Goal: Information Seeking & Learning: Find specific fact

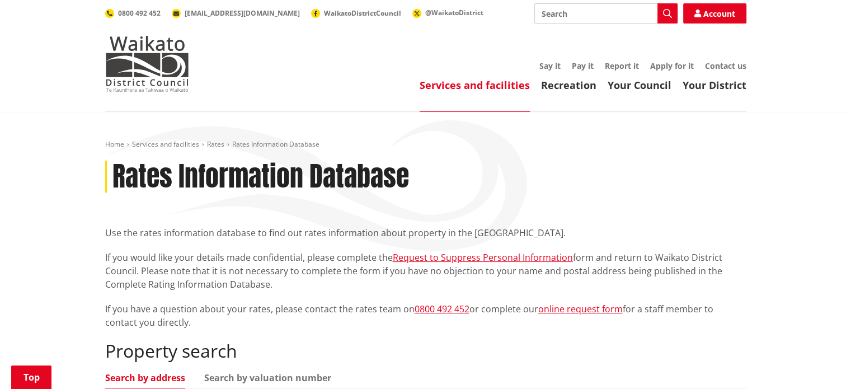
scroll to position [340, 0]
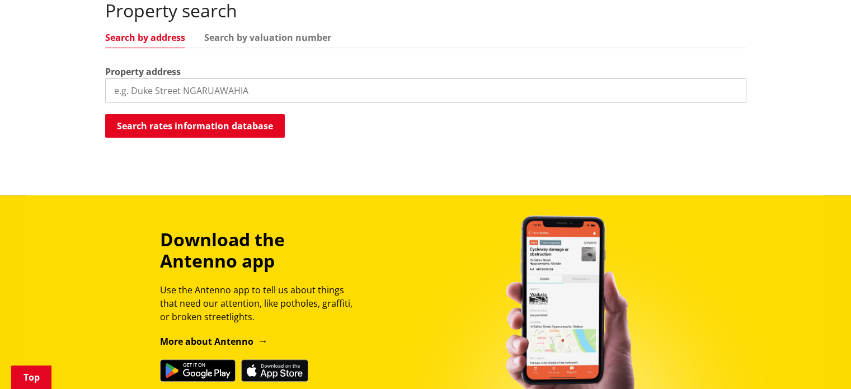
click at [173, 89] on input "search" at bounding box center [425, 90] width 641 height 25
paste input "6214 Great South Road"
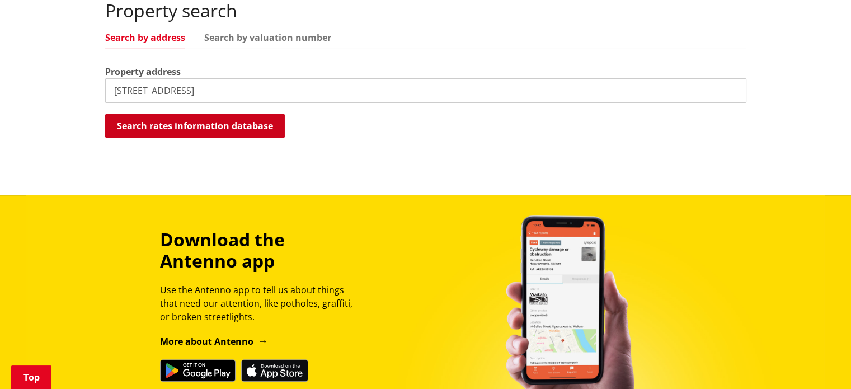
type input "6214 Great South Road"
click at [179, 128] on button "Search rates information database" at bounding box center [195, 126] width 180 height 24
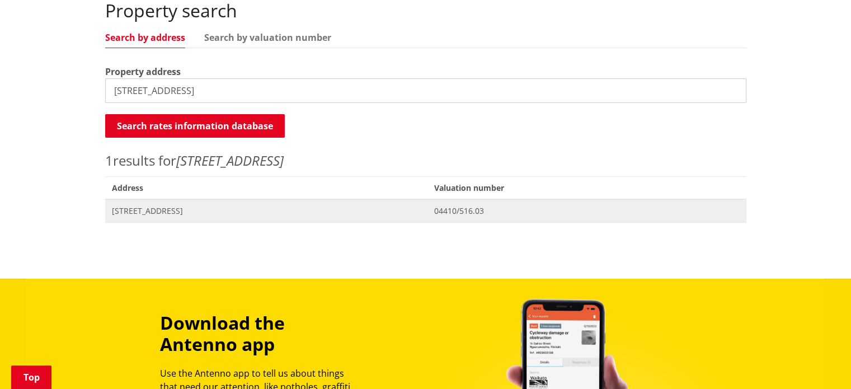
click at [184, 212] on span "6214 Great South Road HOROTIU" at bounding box center [267, 210] width 310 height 11
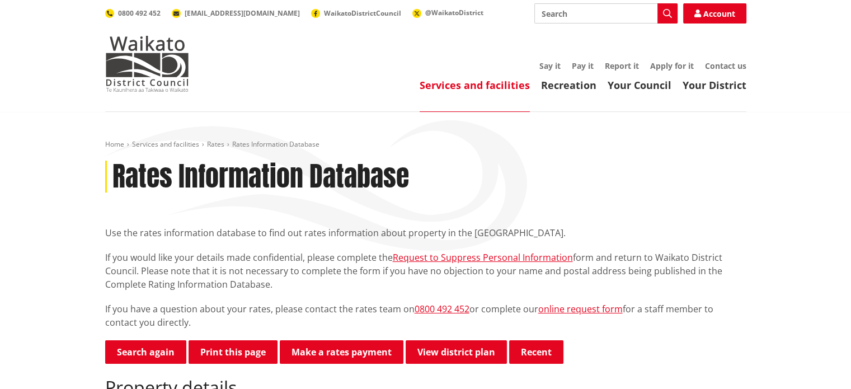
scroll to position [340, 0]
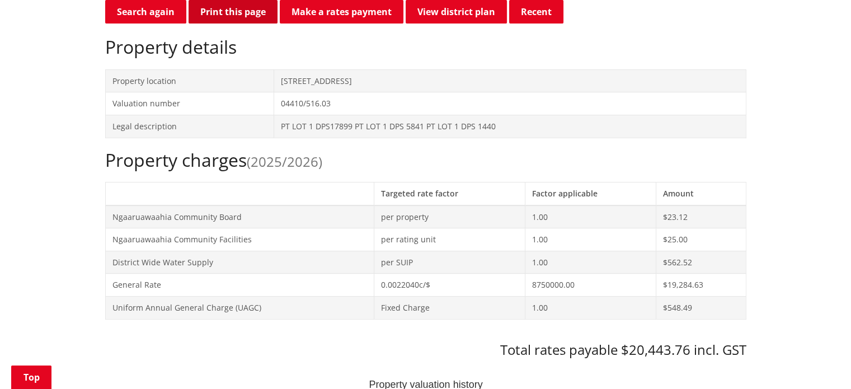
click at [228, 11] on button "Print this page" at bounding box center [233, 12] width 89 height 24
click at [224, 15] on button "Print this page" at bounding box center [233, 12] width 89 height 24
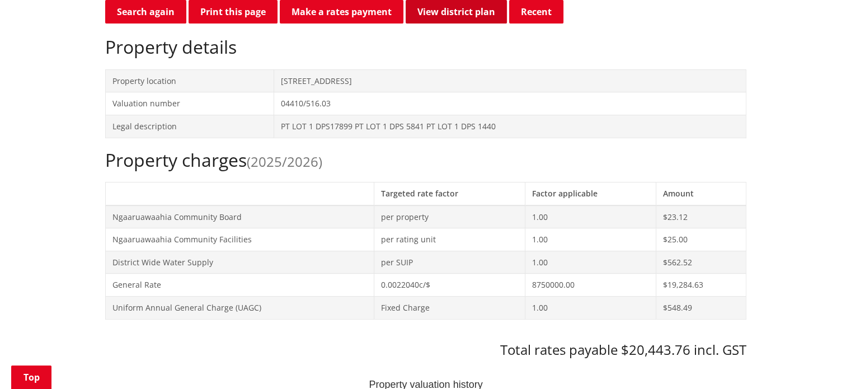
click at [453, 12] on link "View district plan" at bounding box center [456, 12] width 101 height 24
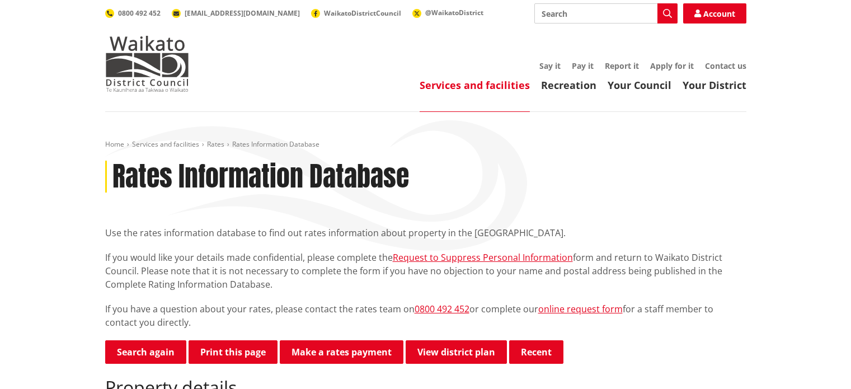
scroll to position [340, 0]
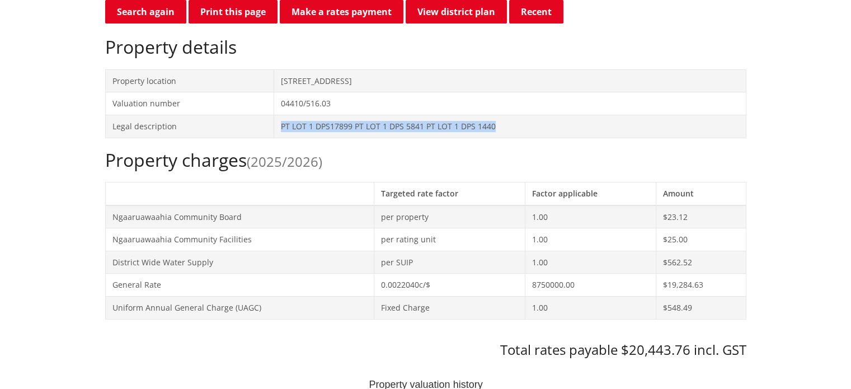
drag, startPoint x: 279, startPoint y: 125, endPoint x: 502, endPoint y: 125, distance: 222.8
click at [502, 125] on td "PT LOT 1 DPS17899 PT LOT 1 DPS 5841 PT LOT 1 DPS 1440" at bounding box center [510, 126] width 472 height 23
copy td "PT LOT 1 DPS17899 PT LOT 1 DPS 5841 PT LOT 1 DPS 1440"
click at [526, 11] on button "Recent" at bounding box center [536, 12] width 54 height 24
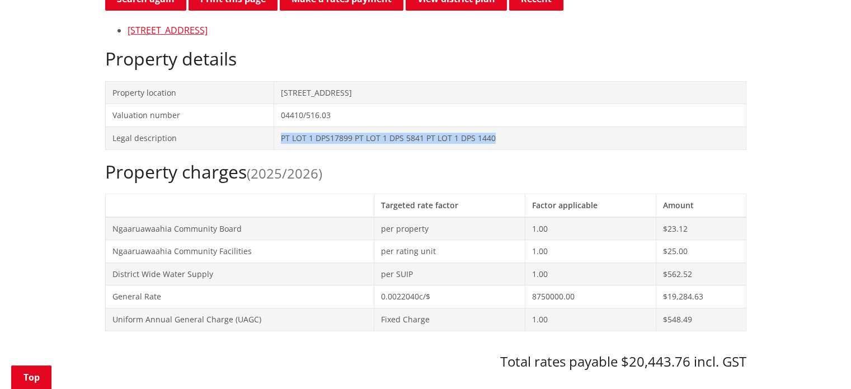
scroll to position [350, 0]
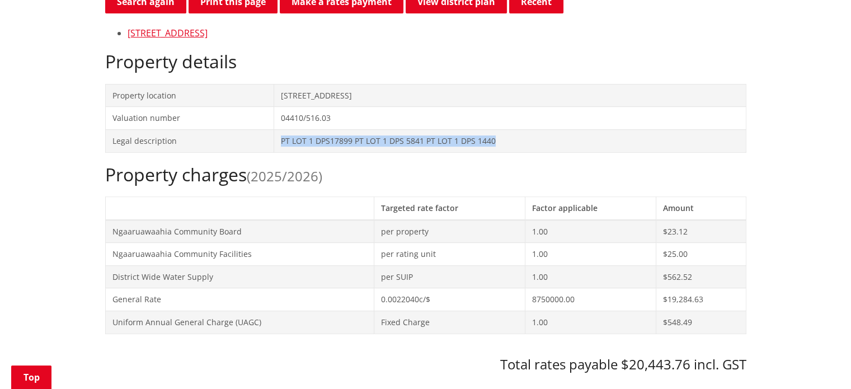
drag, startPoint x: 273, startPoint y: 29, endPoint x: 124, endPoint y: 30, distance: 149.4
click at [124, 30] on ul "6214 Great South Road HOROTIU" at bounding box center [425, 32] width 641 height 13
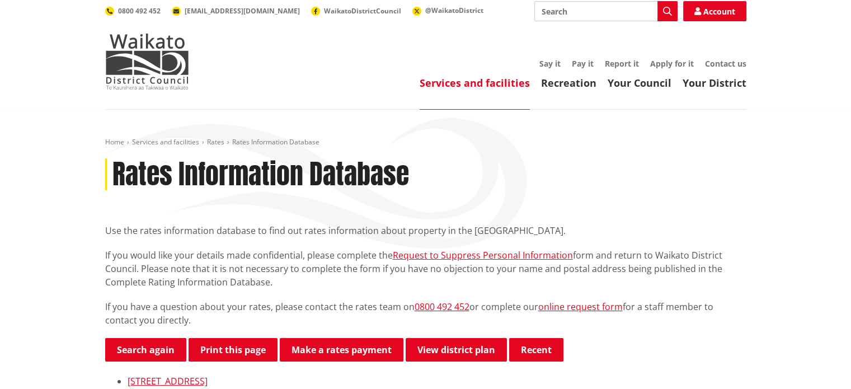
scroll to position [0, 0]
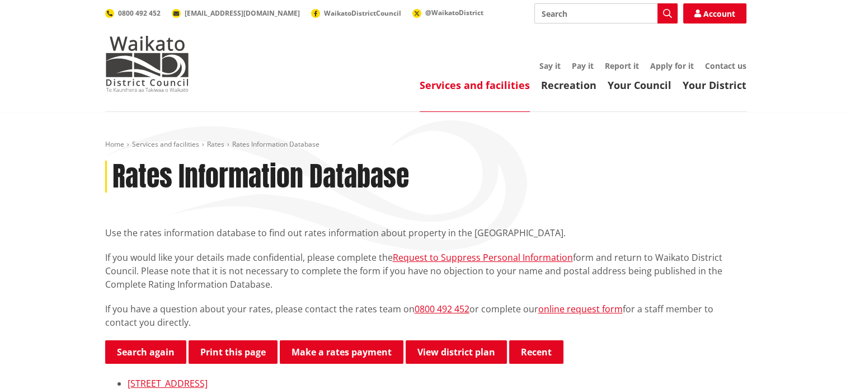
click at [549, 13] on input "Search" at bounding box center [606, 13] width 143 height 20
paste input "https://www.waikatodistrict.govt.nz/services-facilities/rates/rates-information…"
type input "what is the zoning for https://www.waikatodistrict.govt.nz/services-facilities/…"
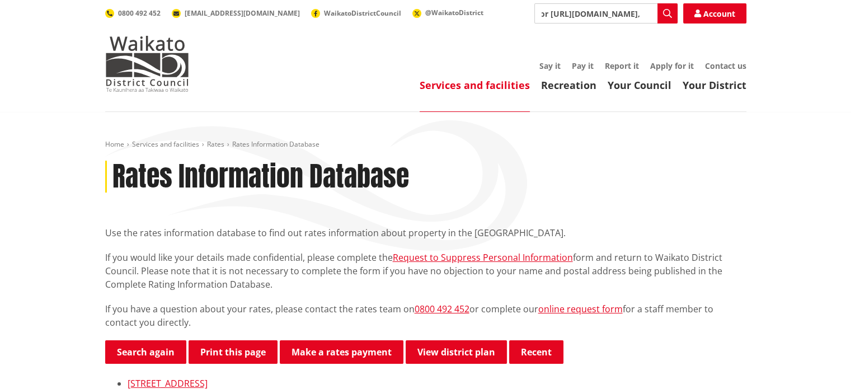
click at [644, 14] on input "what is the zoning for https://www.waikatodistrict.govt.nz/services-facilities/…" at bounding box center [606, 13] width 143 height 20
paste input "6214 Great South Road"
type input "what is the zoning of land located at [STREET_ADDRESS]"
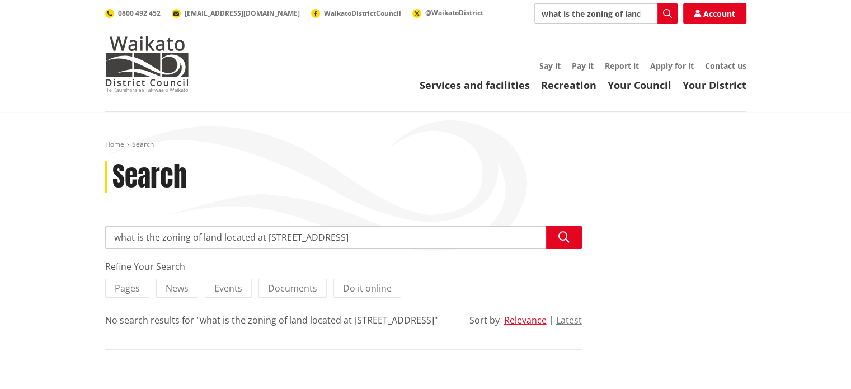
drag, startPoint x: 365, startPoint y: 237, endPoint x: 111, endPoint y: 233, distance: 254.1
click at [111, 233] on input "what is the zoning of land located at [STREET_ADDRESS]" at bounding box center [343, 237] width 477 height 22
